Goal: Check status: Check status

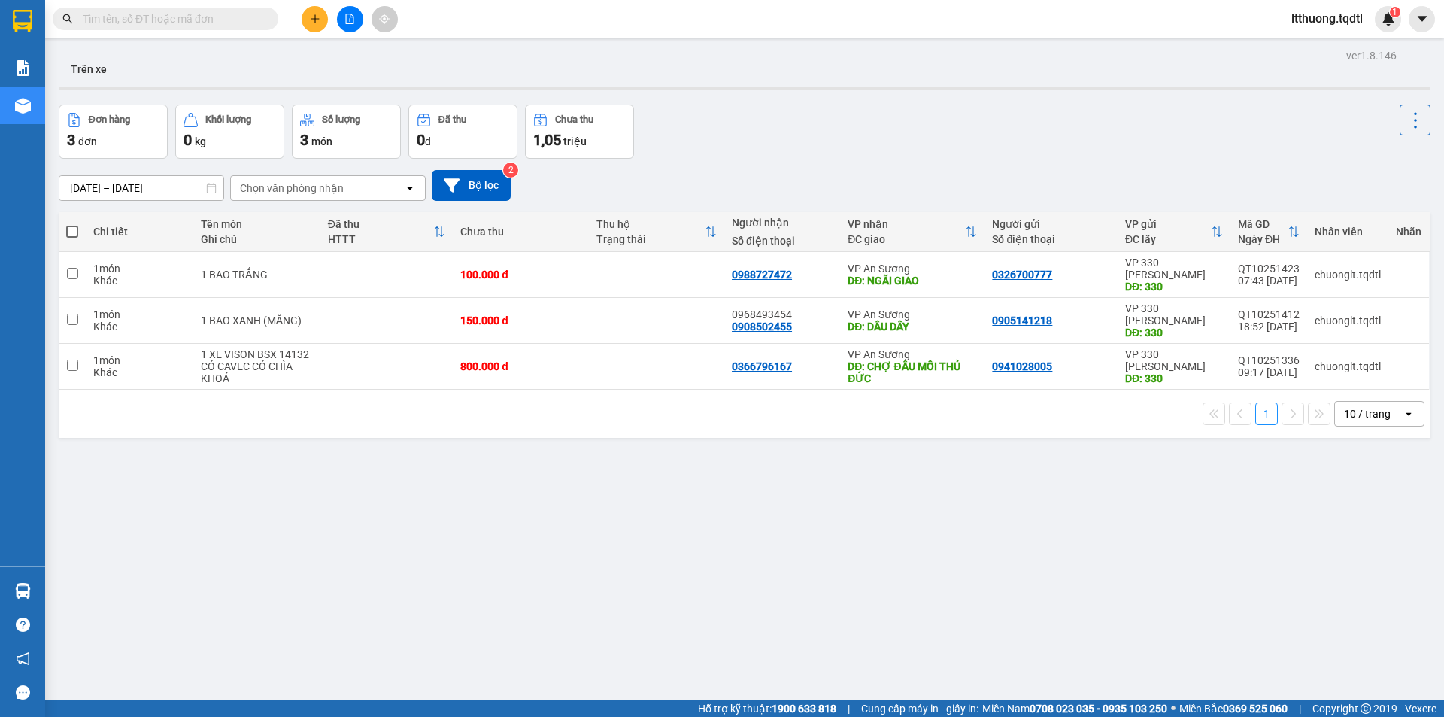
click at [156, 16] on input "text" at bounding box center [171, 19] width 177 height 17
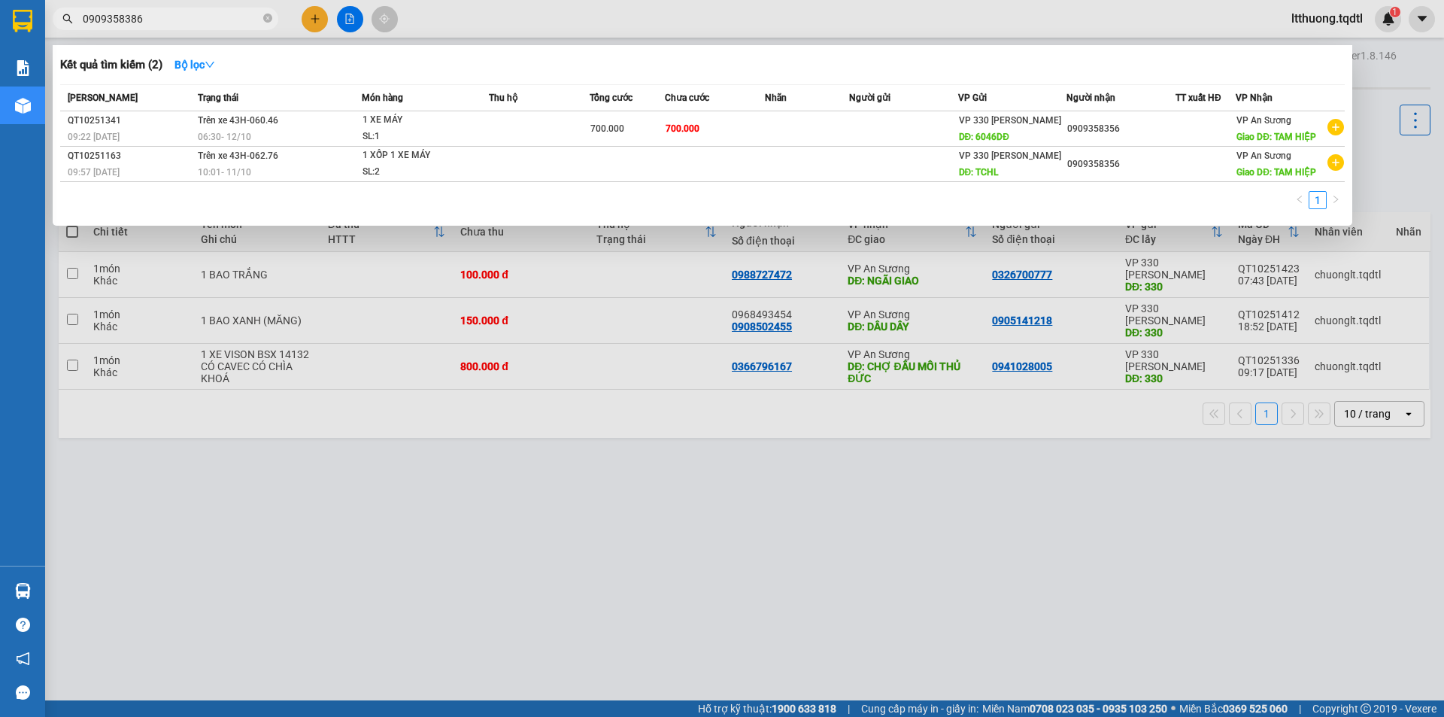
type input "0909358386"
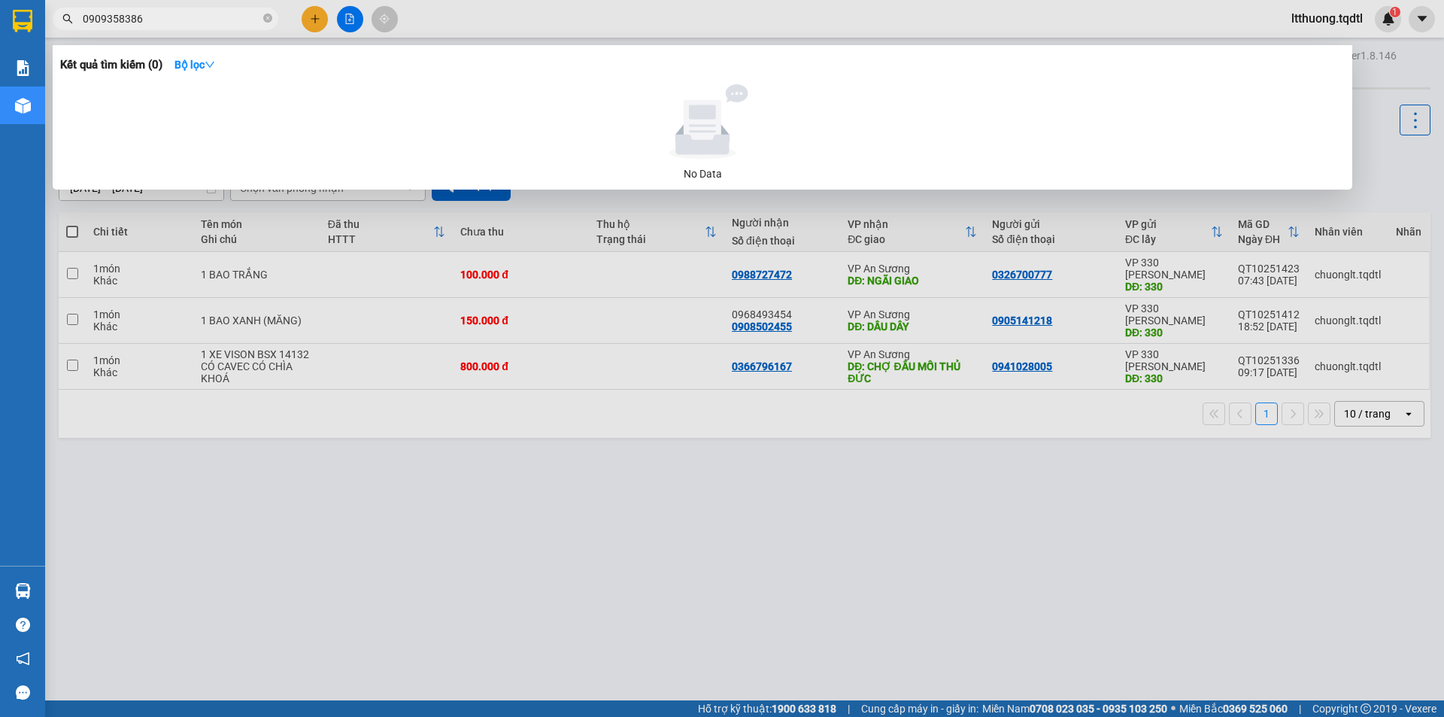
click at [240, 21] on input "0909358386" at bounding box center [171, 19] width 177 height 17
click at [265, 17] on icon "close-circle" at bounding box center [267, 18] width 9 height 9
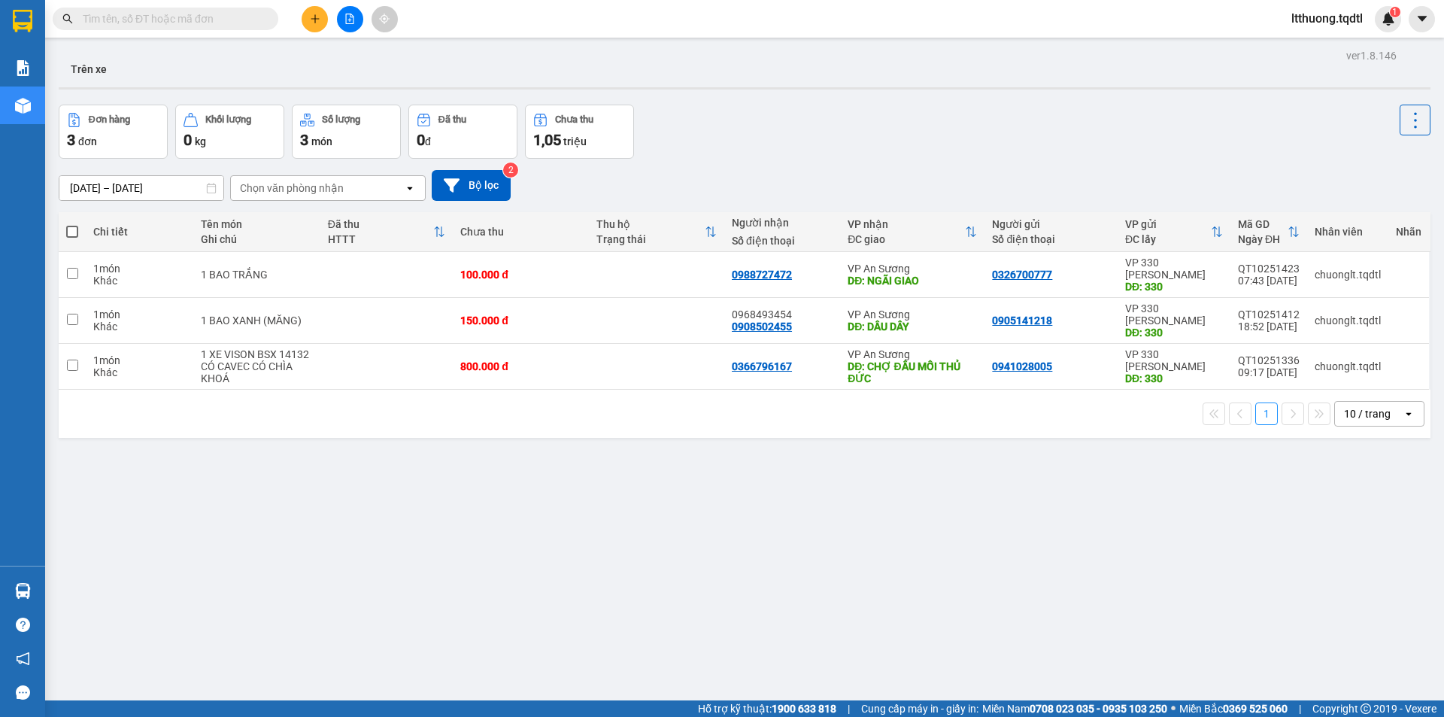
click at [176, 17] on input "text" at bounding box center [171, 19] width 177 height 17
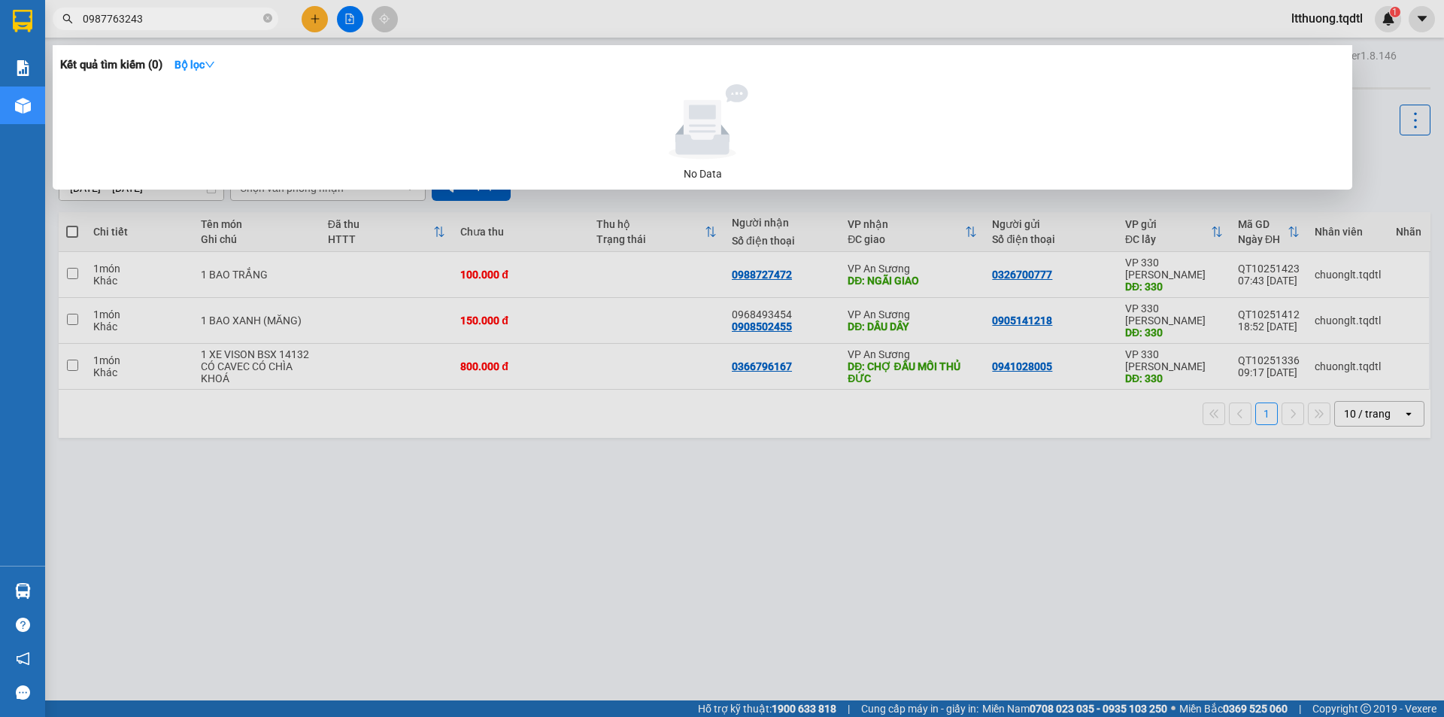
type input "0987763243"
click at [483, 462] on div at bounding box center [722, 358] width 1444 height 717
